Goal: Transaction & Acquisition: Book appointment/travel/reservation

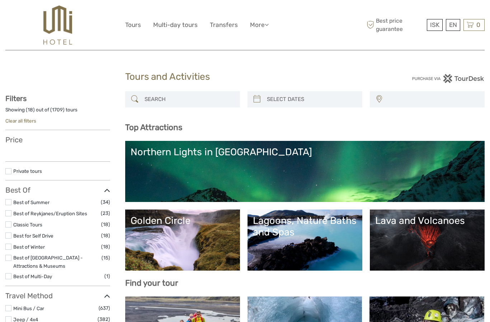
select select
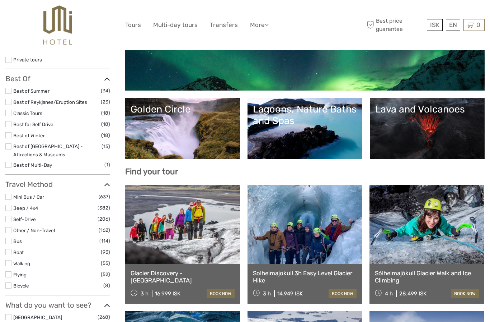
select select
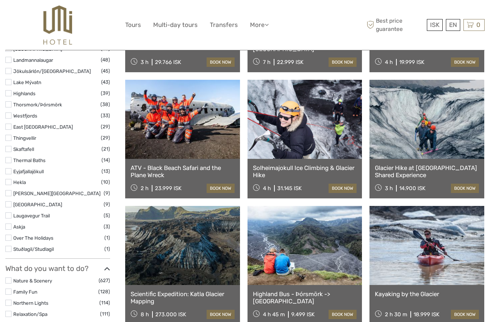
scroll to position [454, 0]
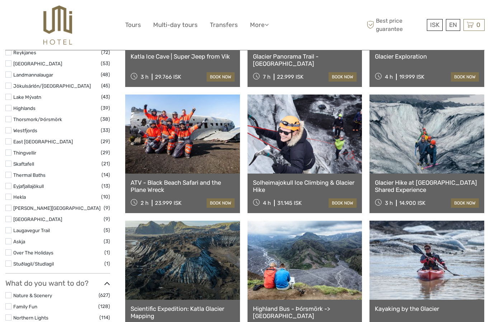
click at [204, 172] on link at bounding box center [182, 133] width 115 height 79
click at [226, 198] on link "book now" at bounding box center [221, 202] width 28 height 9
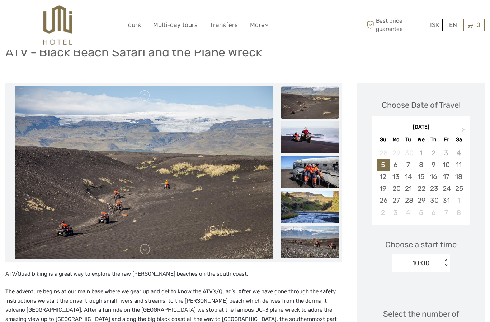
scroll to position [60, 0]
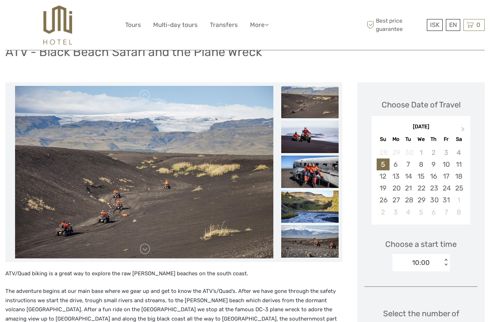
click at [392, 163] on div "6" at bounding box center [396, 164] width 13 height 12
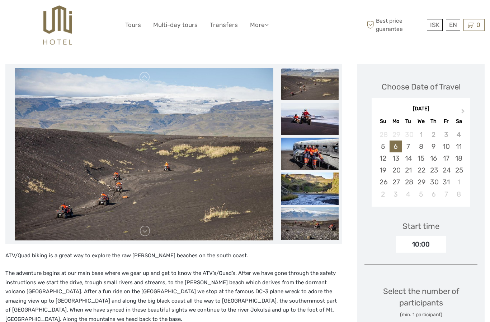
scroll to position [79, 0]
click at [387, 144] on div "5" at bounding box center [383, 146] width 13 height 12
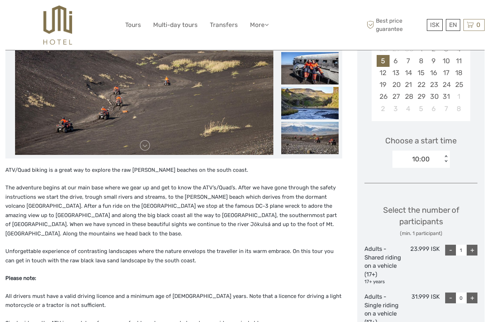
scroll to position [194, 0]
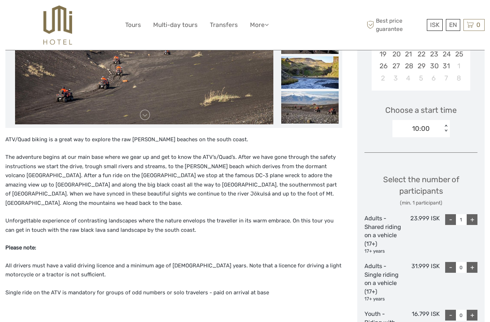
click at [473, 159] on div "Choose Date of Travel Next Month [DATE] Su Mo Tu We Th Fr Sa 28 29 30 1 2 3 4 5…" at bounding box center [420, 193] width 127 height 490
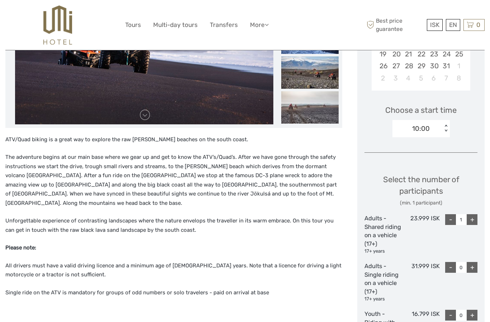
click at [474, 216] on div "+" at bounding box center [472, 219] width 11 height 11
click at [476, 215] on div "+" at bounding box center [472, 219] width 11 height 11
type input "4"
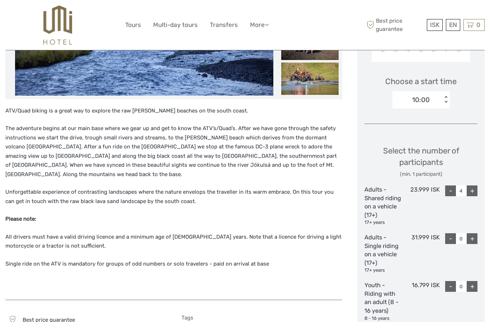
scroll to position [214, 0]
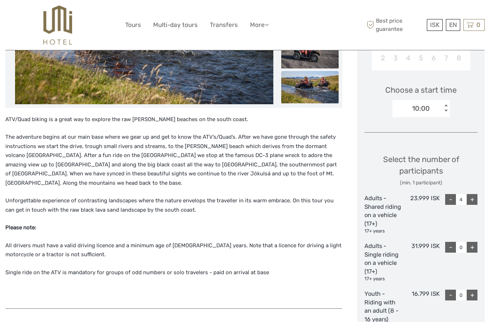
click at [373, 1] on div "ISK ISK € $ £ EN English Español Deutsch Tours Multi-day tours Transfers More F…" at bounding box center [245, 25] width 480 height 50
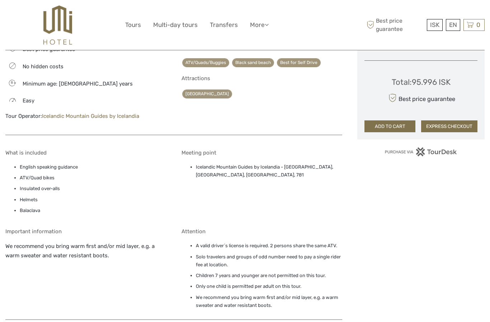
scroll to position [497, 0]
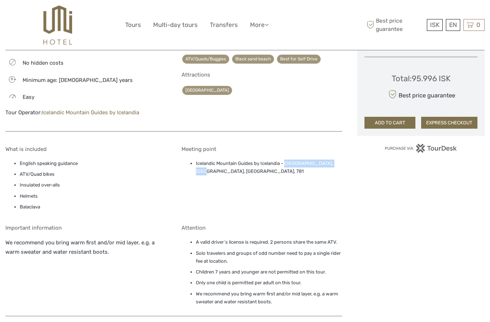
copy li "[GEOGRAPHIC_DATA]"
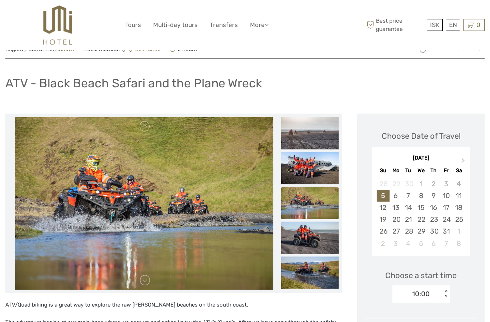
scroll to position [0, 0]
